Goal: Information Seeking & Learning: Learn about a topic

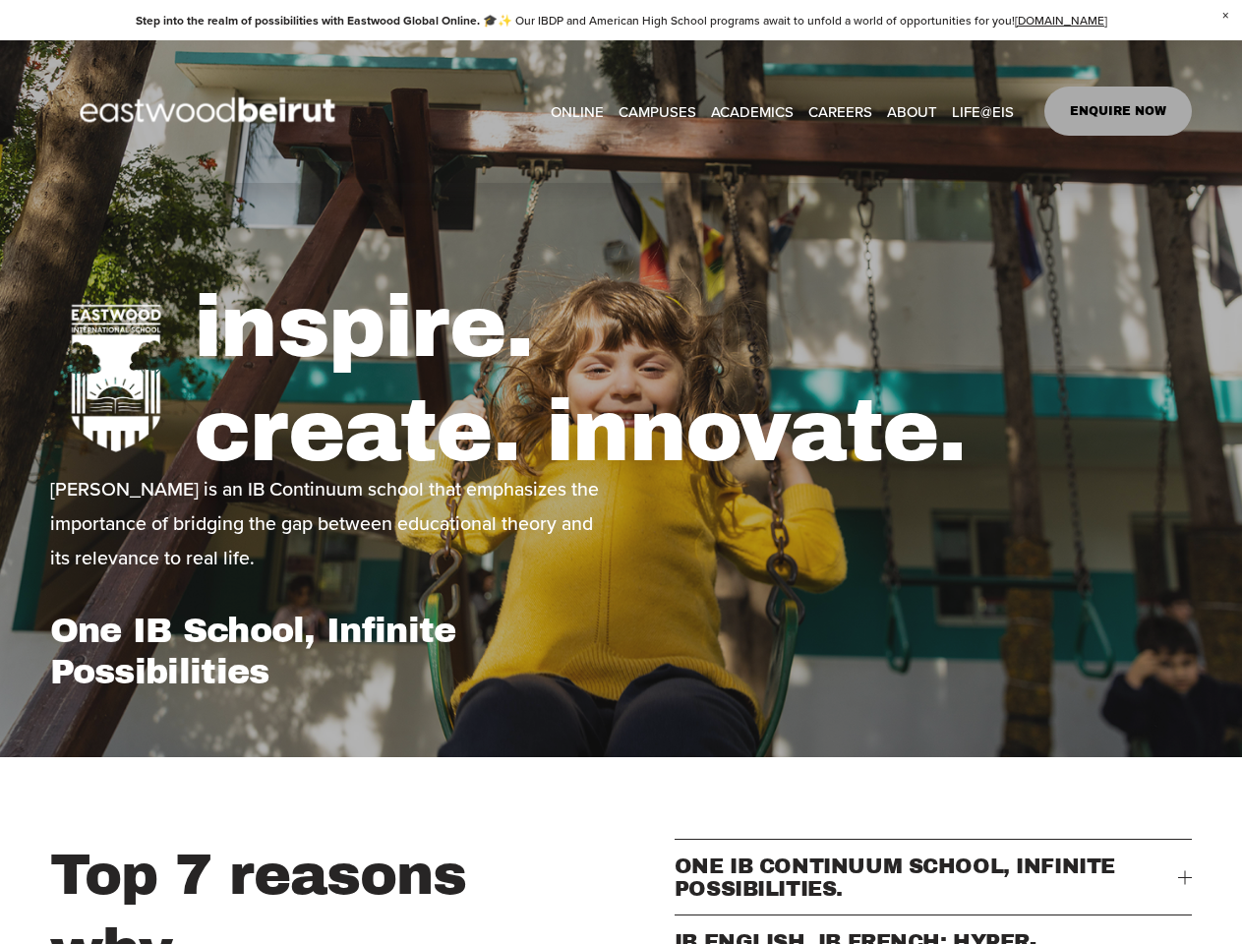
click at [933, 889] on span "ONE IB CONTINUUM SCHOOL, INFINITE POSSIBILITIES." at bounding box center [926, 876] width 504 height 45
